Goal: Task Accomplishment & Management: Complete application form

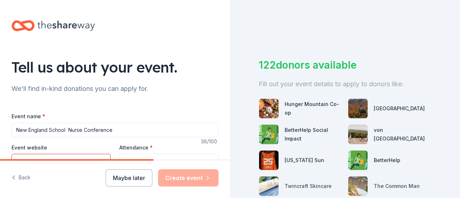
scroll to position [102, 0]
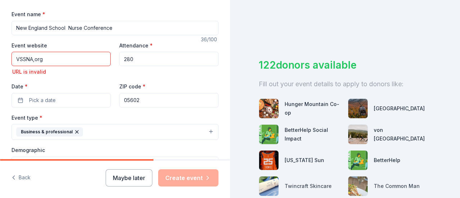
click at [44, 59] on input "VSSNA,org" at bounding box center [60, 59] width 99 height 14
type input "V"
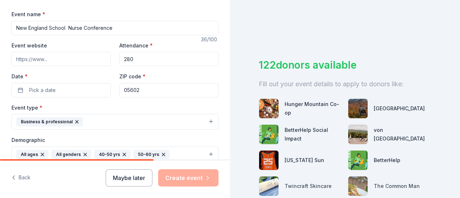
click at [50, 60] on input "Event website" at bounding box center [60, 59] width 99 height 14
type input "V"
type input "W"
type input "[DOMAIN_NAME]"
click at [134, 60] on input "280" at bounding box center [168, 59] width 99 height 14
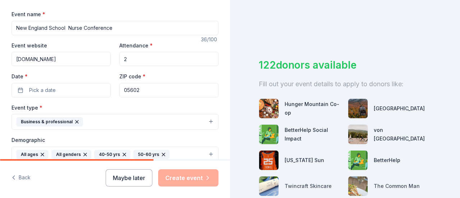
type input "280"
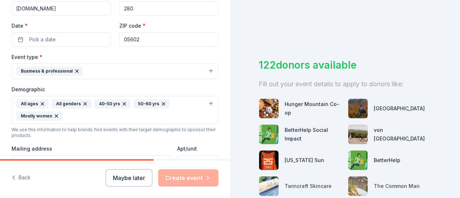
scroll to position [203, 0]
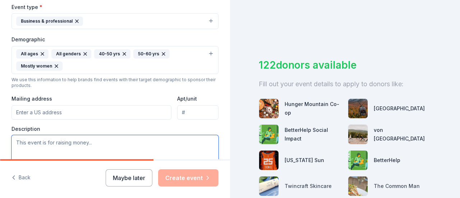
click at [23, 140] on textarea at bounding box center [114, 151] width 207 height 32
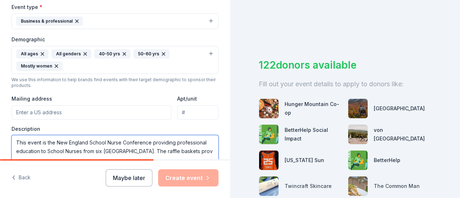
scroll to position [204, 0]
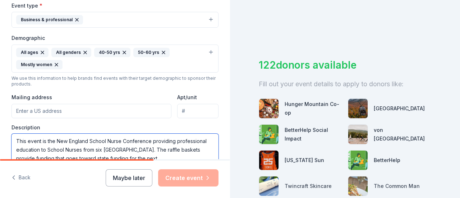
click at [111, 137] on textarea "This event is the New England School Nurse Conference providing professional ed…" at bounding box center [114, 150] width 207 height 32
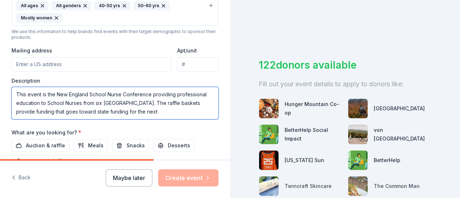
scroll to position [276, 0]
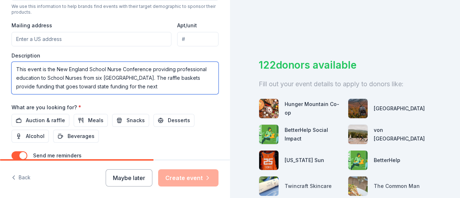
click at [129, 84] on textarea "This event is the New England School Nurse Conference providing professional ed…" at bounding box center [114, 78] width 207 height 32
click at [136, 84] on textarea "This event is the New England School Nurse Conference providing professional ed…" at bounding box center [114, 78] width 207 height 32
click at [110, 84] on textarea "This event is the New England School Nurse Conference providing professional ed…" at bounding box center [114, 78] width 207 height 32
click at [115, 86] on textarea "This event is the New England School Nurse Conference providing professional ed…" at bounding box center [114, 78] width 207 height 32
click at [116, 84] on textarea "This event is the New England School Nurse Conference providing professional ed…" at bounding box center [114, 78] width 207 height 32
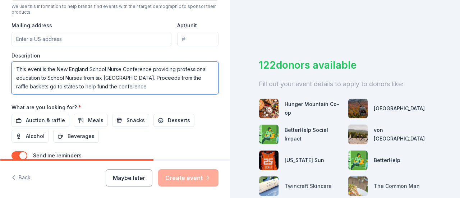
click at [149, 84] on textarea "This event is the New England School Nurse Conference providing professional ed…" at bounding box center [114, 78] width 207 height 32
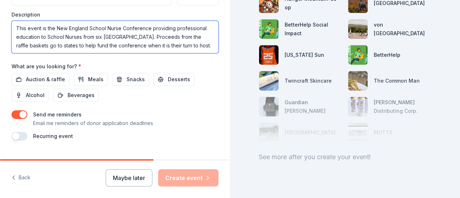
scroll to position [330, 0]
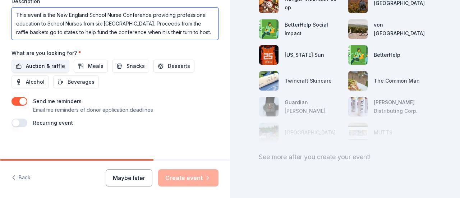
type textarea "This event is the New England School Nurse Conference providing professional ed…"
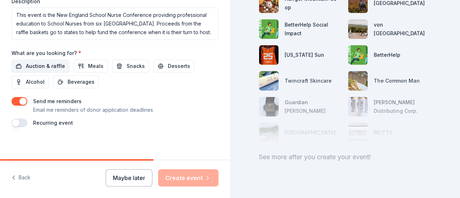
click at [32, 62] on span "Auction & raffle" at bounding box center [45, 66] width 39 height 9
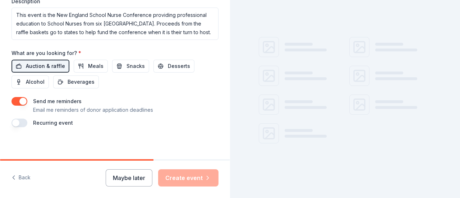
scroll to position [105, 0]
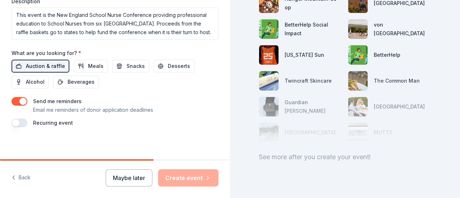
click at [32, 62] on span "Auction & raffle" at bounding box center [45, 66] width 39 height 9
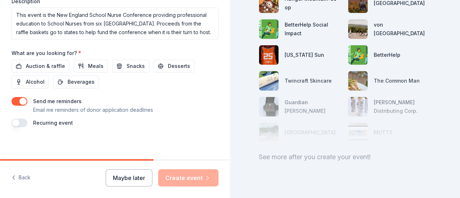
click at [209, 80] on div "Auction & raffle Meals Snacks Desserts Alcohol Beverages" at bounding box center [114, 74] width 207 height 29
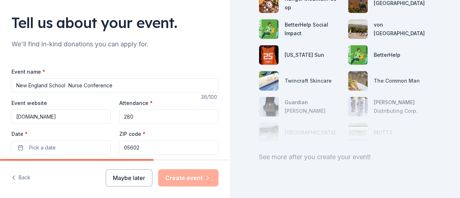
scroll to position [42, 0]
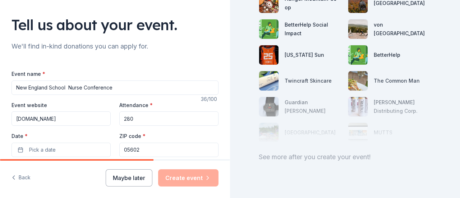
click at [206, 111] on input "280" at bounding box center [168, 118] width 99 height 14
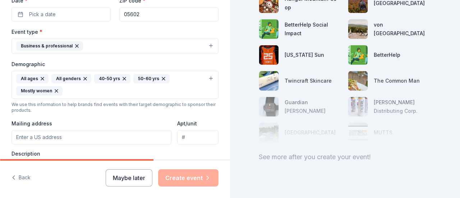
scroll to position [180, 0]
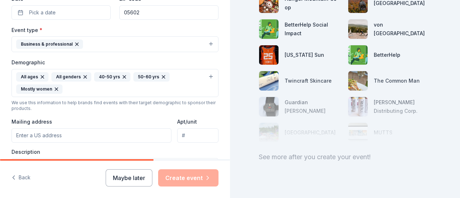
click at [445, 83] on div "122 donors available Fill out your event details to apply to donors like: Hunge…" at bounding box center [345, 99] width 230 height 198
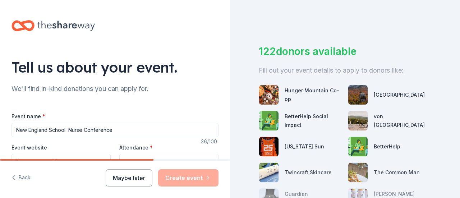
scroll to position [2, 0]
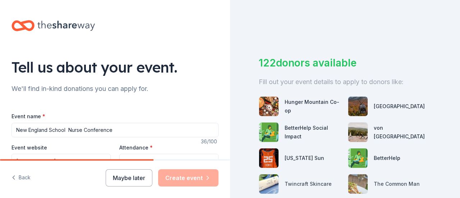
click at [432, 86] on div "122 donors available Fill out your event details to apply to donors like: Hunge…" at bounding box center [345, 99] width 230 height 198
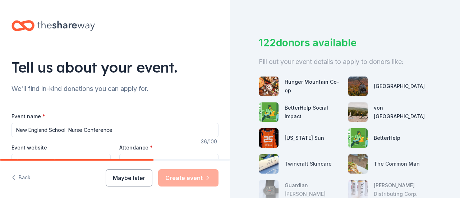
scroll to position [0, 0]
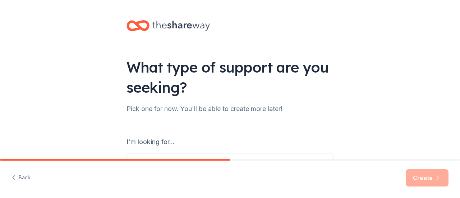
click at [336, 151] on div "What type of support are you seeking? Pick one for now. You'll be able to creat…" at bounding box center [230, 145] width 230 height 290
click at [18, 182] on button "Back" at bounding box center [20, 177] width 19 height 15
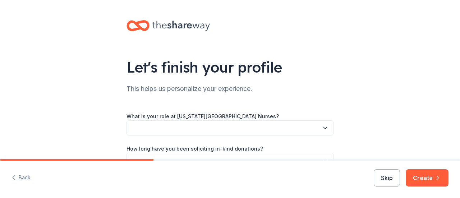
click at [369, 102] on div "Let's finish your profile This helps us personalize your experience. What is yo…" at bounding box center [230, 117] width 460 height 235
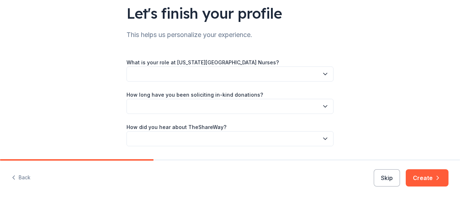
scroll to position [75, 0]
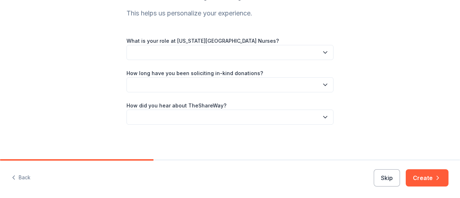
click at [373, 114] on div "Let's finish your profile This helps us personalize your experience. What is yo…" at bounding box center [230, 42] width 460 height 235
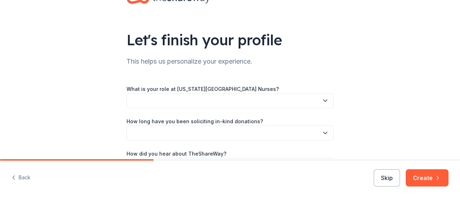
scroll to position [0, 0]
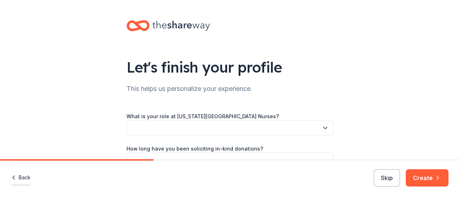
click at [14, 178] on icon "button" at bounding box center [14, 178] width 2 height 4
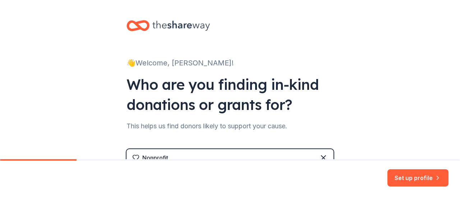
click at [379, 138] on div "👋 Welcome, [PERSON_NAME]! Who are you finding in-kind donations or grants for? …" at bounding box center [230, 148] width 460 height 296
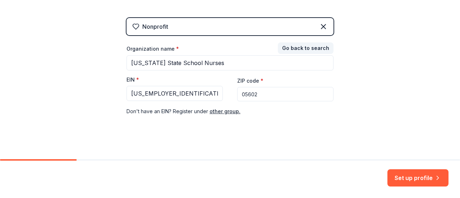
scroll to position [136, 0]
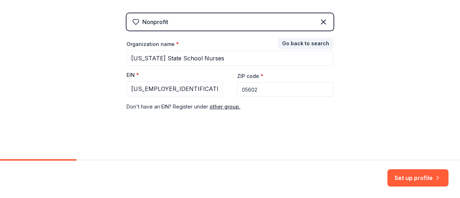
click at [384, 69] on div "👋 Welcome, [PERSON_NAME]! Who are you finding in-kind donations or grants for? …" at bounding box center [230, 12] width 460 height 296
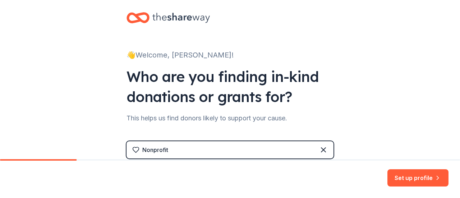
scroll to position [0, 0]
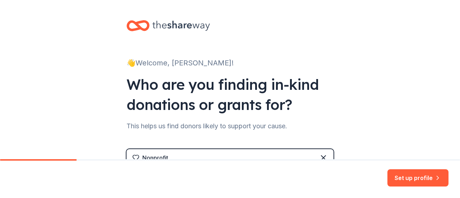
click at [384, 107] on div "👋 Welcome, [PERSON_NAME]! Who are you finding in-kind donations or grants for? …" at bounding box center [230, 148] width 460 height 296
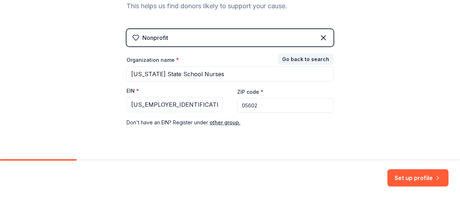
scroll to position [136, 0]
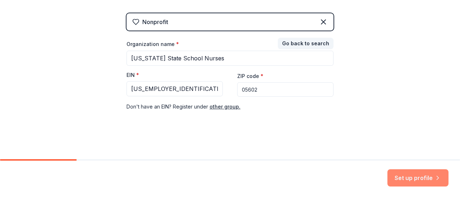
click at [418, 181] on button "Set up profile" at bounding box center [417, 177] width 61 height 17
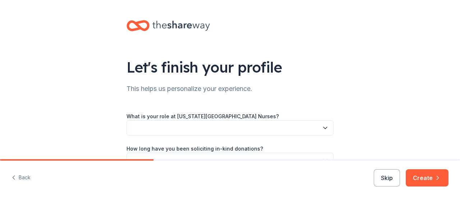
click at [392, 116] on div "Let's finish your profile This helps us personalize your experience. What is yo…" at bounding box center [230, 117] width 460 height 235
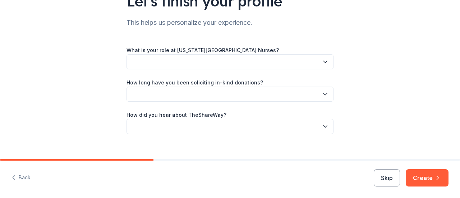
scroll to position [67, 0]
click at [324, 97] on icon "button" at bounding box center [325, 93] width 7 height 7
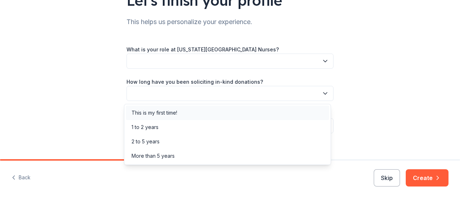
click at [173, 115] on div "This is my first time!" at bounding box center [154, 112] width 46 height 9
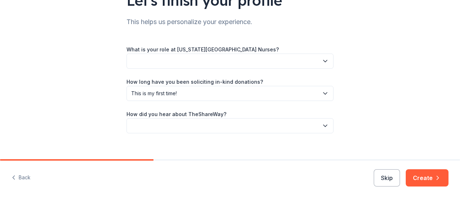
click at [325, 129] on button "button" at bounding box center [229, 125] width 207 height 15
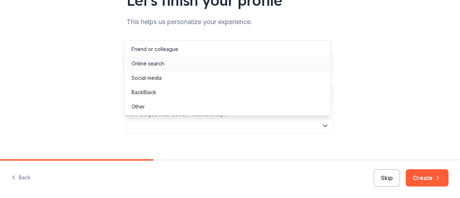
click at [152, 67] on div "Online search" at bounding box center [147, 63] width 33 height 9
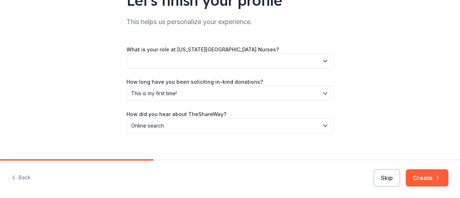
click at [137, 64] on button "button" at bounding box center [229, 61] width 207 height 15
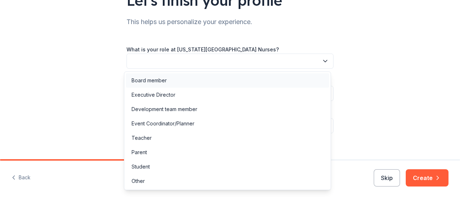
click at [156, 82] on div "Board member" at bounding box center [148, 80] width 35 height 9
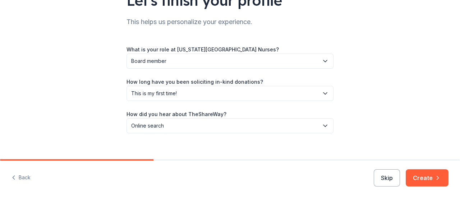
scroll to position [75, 0]
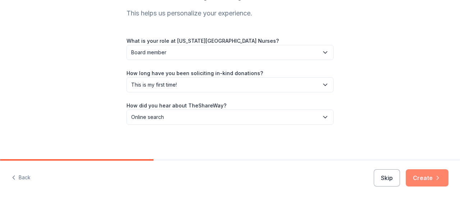
click at [427, 181] on button "Create" at bounding box center [427, 177] width 43 height 17
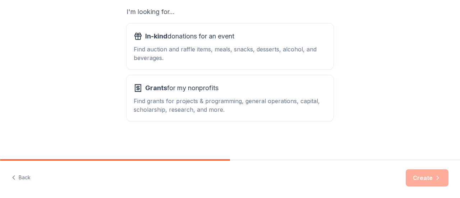
scroll to position [131, 0]
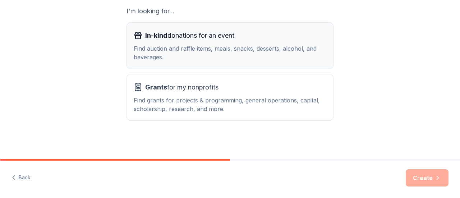
click at [242, 46] on div "Find auction and raffle items, meals, snacks, desserts, alcohol, and beverages." at bounding box center [230, 52] width 193 height 17
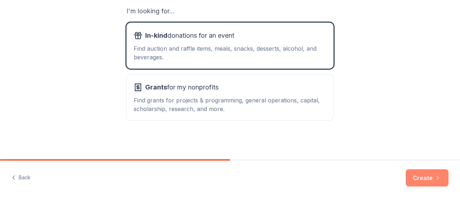
click at [433, 183] on button "Create" at bounding box center [427, 177] width 43 height 17
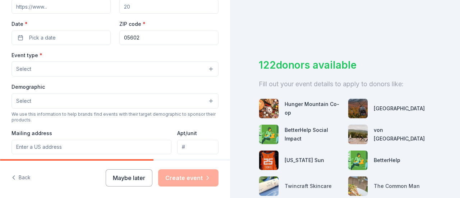
scroll to position [156, 0]
click at [193, 51] on div "Event type * Select" at bounding box center [114, 63] width 207 height 26
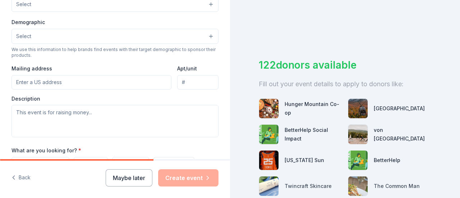
scroll to position [226, 0]
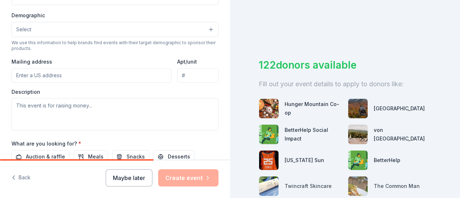
click at [62, 74] on input "Mailing address" at bounding box center [91, 75] width 160 height 14
type input "[STREET_ADDRESS][PERSON_NAME]"
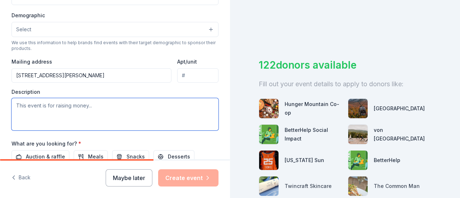
click at [39, 107] on textarea at bounding box center [114, 114] width 207 height 32
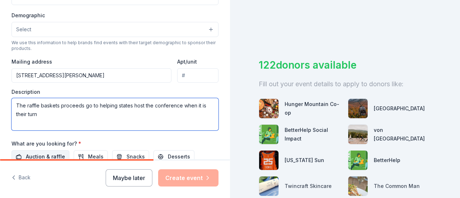
type textarea "The raffle baskets proceeds go to helping states host the conference when it is…"
click at [53, 154] on span "Auction & raffle" at bounding box center [45, 156] width 39 height 9
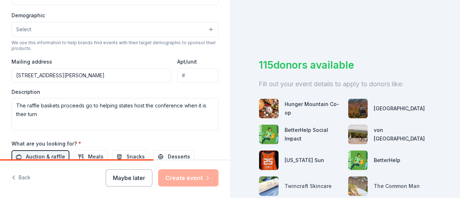
click at [274, 148] on div "Hunger Mountain Co-op [GEOGRAPHIC_DATA] BetterHelp Social Impact [PERSON_NAME] …" at bounding box center [345, 173] width 172 height 167
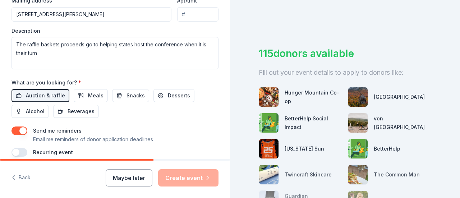
scroll to position [317, 0]
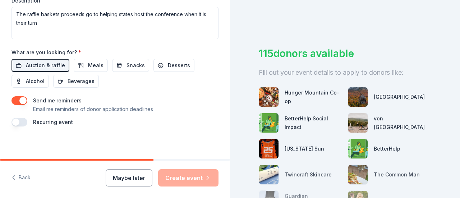
click at [191, 180] on div "Maybe later Create event" at bounding box center [162, 177] width 113 height 17
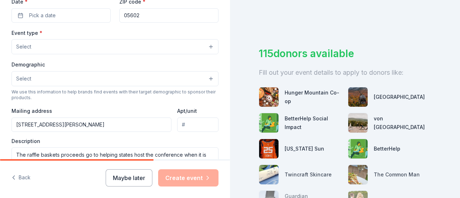
scroll to position [177, 0]
click at [207, 50] on button "Select" at bounding box center [114, 46] width 207 height 15
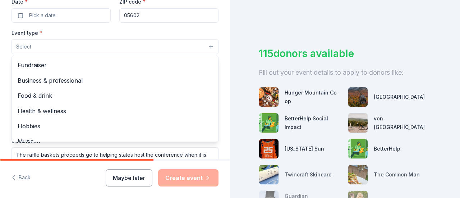
click at [75, 83] on span "Business & professional" at bounding box center [115, 80] width 195 height 9
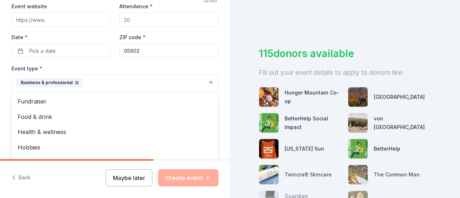
scroll to position [142, 0]
click at [63, 177] on div "Tell us about your event. We'll find in-kind donations you can apply for. Event…" at bounding box center [115, 99] width 230 height 198
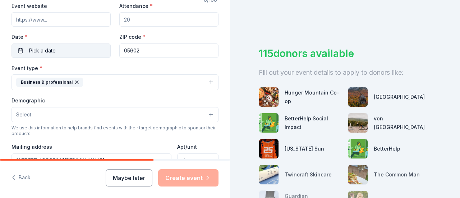
click at [57, 49] on button "Pick a date" at bounding box center [60, 50] width 99 height 14
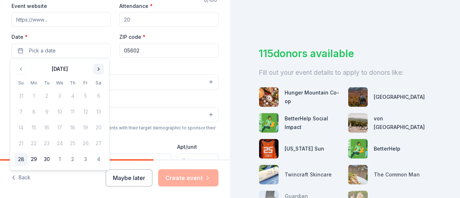
click at [98, 68] on button "Go to next month" at bounding box center [98, 69] width 10 height 10
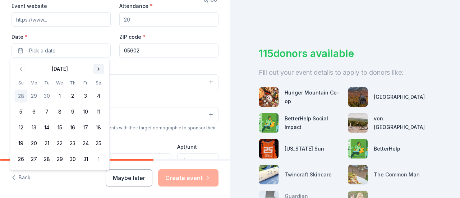
click at [98, 68] on button "Go to next month" at bounding box center [98, 69] width 10 height 10
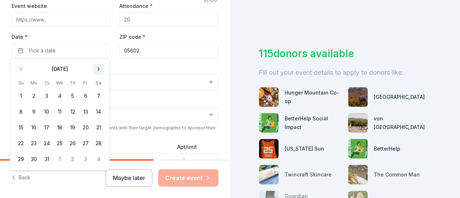
click at [98, 68] on button "Go to next month" at bounding box center [98, 69] width 10 height 10
click at [99, 96] on button "2" at bounding box center [98, 96] width 13 height 13
click at [134, 18] on input "Attendance *" at bounding box center [168, 19] width 99 height 14
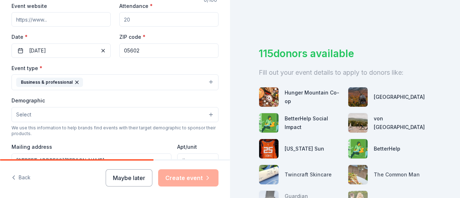
type input "280"
click at [49, 18] on input "Event website" at bounding box center [60, 19] width 99 height 14
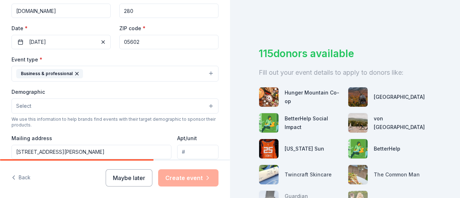
scroll to position [160, 0]
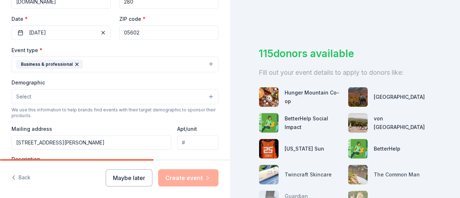
type input "[DOMAIN_NAME]"
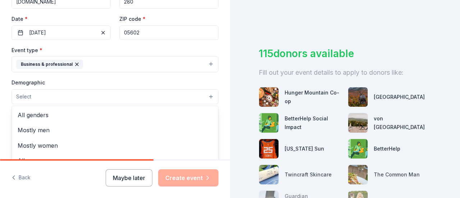
click at [38, 93] on button "Select" at bounding box center [114, 96] width 207 height 15
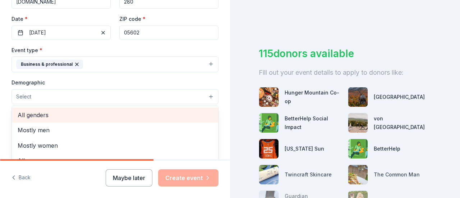
click at [42, 114] on span "All genders" at bounding box center [115, 114] width 195 height 9
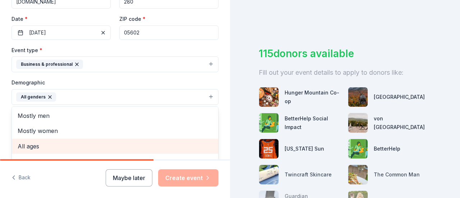
click at [33, 143] on span "All ages" at bounding box center [115, 146] width 195 height 9
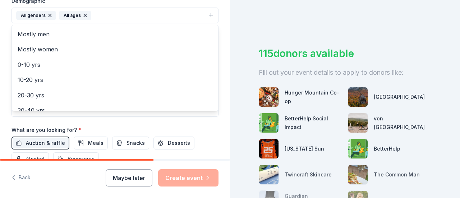
scroll to position [265, 0]
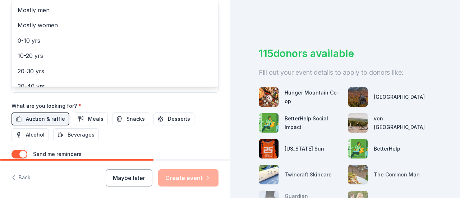
click at [188, 178] on div "Tell us about your event. We'll find in-kind donations you can apply for. Event…" at bounding box center [115, 99] width 230 height 198
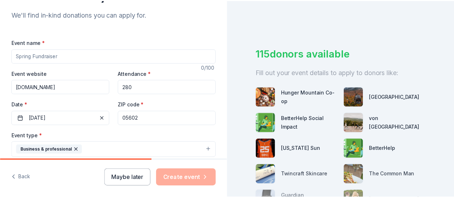
scroll to position [74, 0]
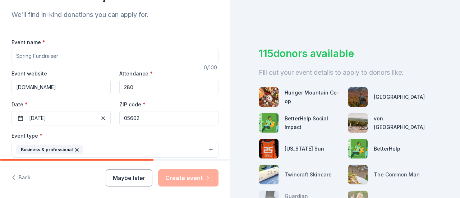
click at [64, 56] on input "Event name *" at bounding box center [114, 56] width 207 height 14
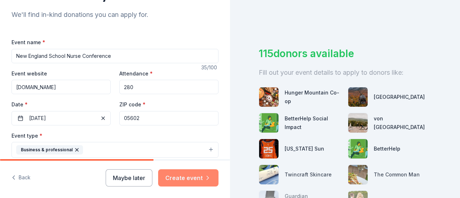
type input "New England School Nurse Conference"
click at [185, 176] on button "Create event" at bounding box center [188, 177] width 60 height 17
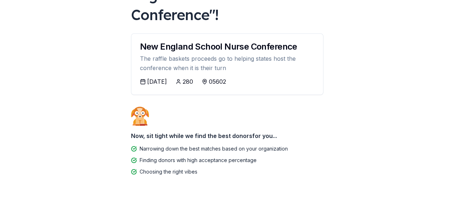
scroll to position [96, 0]
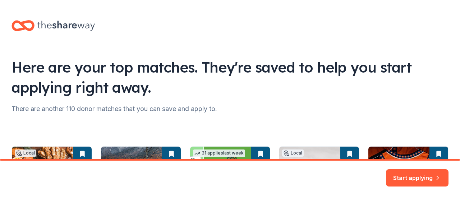
click at [457, 193] on div "Start applying" at bounding box center [230, 179] width 460 height 37
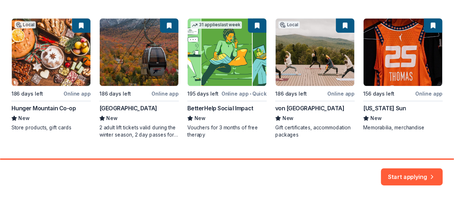
scroll to position [143, 0]
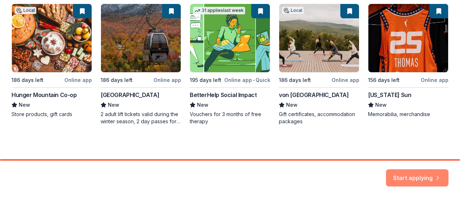
click at [419, 182] on button "Start applying" at bounding box center [417, 175] width 63 height 17
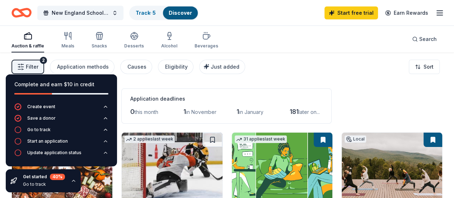
click at [388, 111] on div "183 results in [GEOGRAPHIC_DATA], [GEOGRAPHIC_DATA] Application deadlines 0 thi…" at bounding box center [226, 105] width 431 height 35
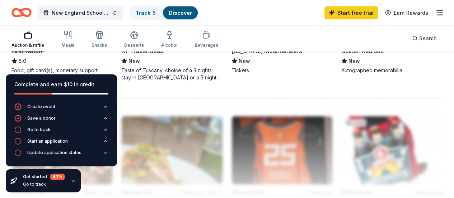
scroll to position [712, 0]
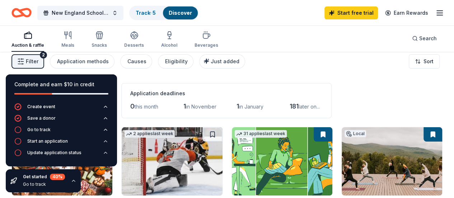
scroll to position [0, 0]
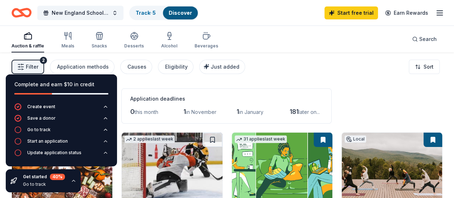
click at [397, 111] on div "183 results in [GEOGRAPHIC_DATA], [GEOGRAPHIC_DATA] Application deadlines 0 thi…" at bounding box center [226, 105] width 431 height 35
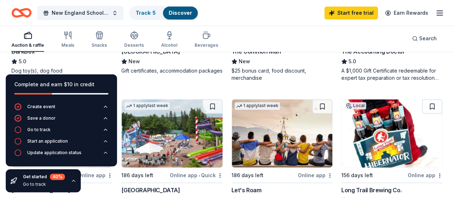
scroll to position [443, 0]
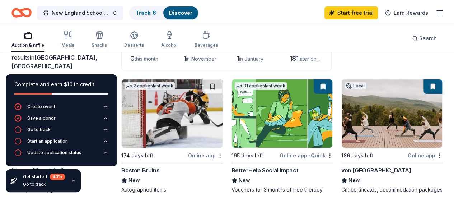
scroll to position [0, 0]
